Goal: Browse casually: Explore the website without a specific task or goal

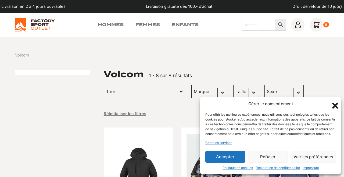
click at [227, 157] on button "Accepter" at bounding box center [225, 156] width 40 height 12
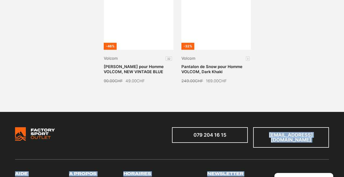
scroll to position [444, 0]
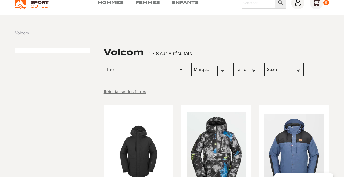
scroll to position [0, 0]
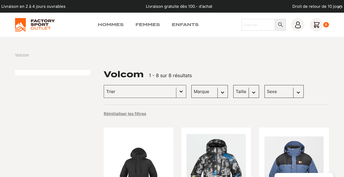
click at [115, 24] on link "Hommes" at bounding box center [111, 24] width 26 height 6
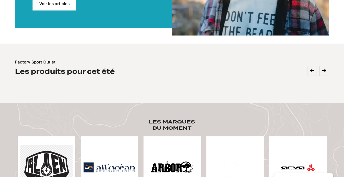
scroll to position [177, 0]
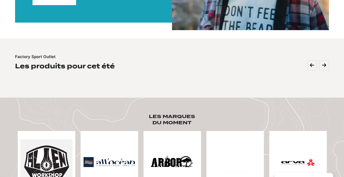
click at [62, 164] on img at bounding box center [46, 161] width 52 height 45
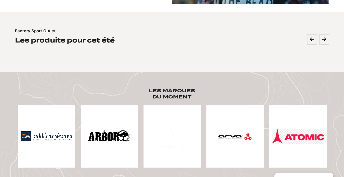
click at [118, 140] on img at bounding box center [109, 136] width 52 height 52
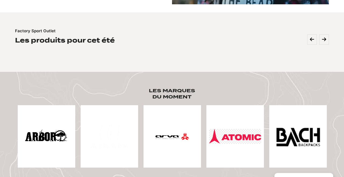
click at [236, 136] on img at bounding box center [235, 136] width 52 height 15
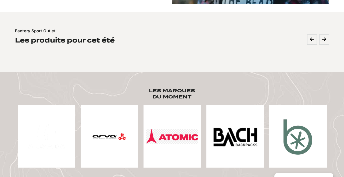
click at [243, 130] on img at bounding box center [235, 136] width 52 height 52
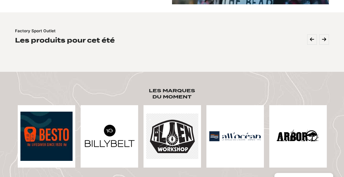
click at [115, 138] on img at bounding box center [109, 136] width 52 height 42
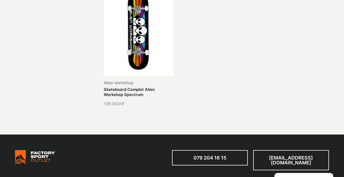
scroll to position [145, 0]
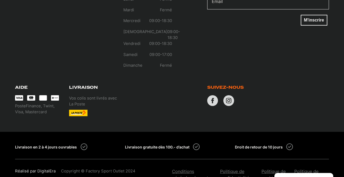
scroll to position [276, 0]
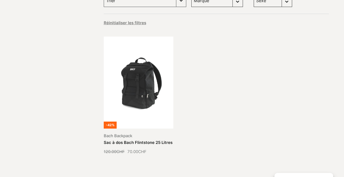
scroll to position [91, 0]
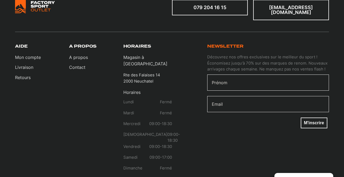
scroll to position [723, 0]
